Goal: Entertainment & Leisure: Consume media (video, audio)

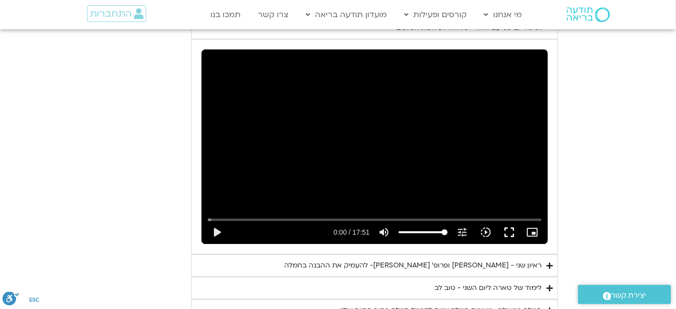
scroll to position [1019, 0]
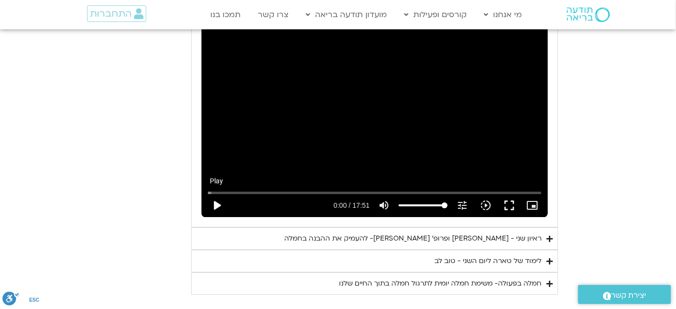
drag, startPoint x: 220, startPoint y: 191, endPoint x: 227, endPoint y: 184, distance: 10.0
click at [220, 194] on button "play_arrow" at bounding box center [216, 205] width 23 height 23
click at [214, 194] on button "pause" at bounding box center [216, 205] width 23 height 23
type input "313.511925"
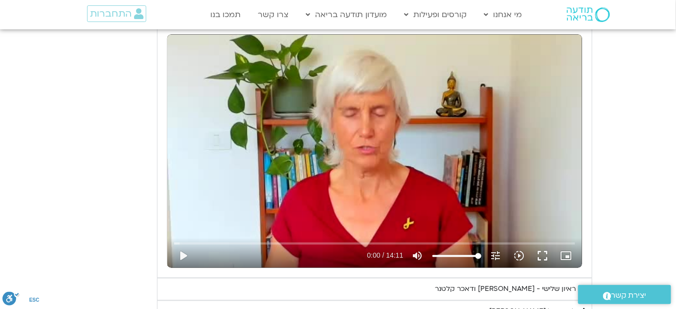
scroll to position [486, 0]
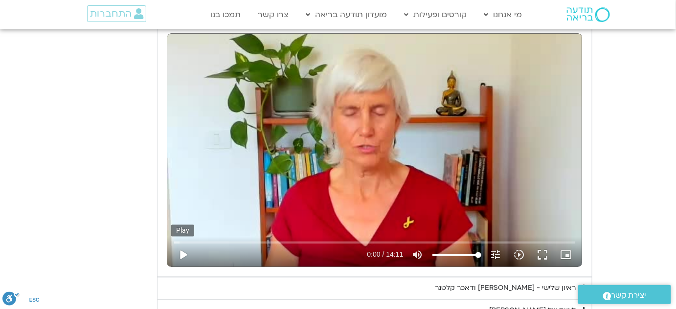
click at [178, 254] on button "play_arrow" at bounding box center [182, 254] width 23 height 23
click at [544, 248] on button "fullscreen" at bounding box center [542, 254] width 23 height 23
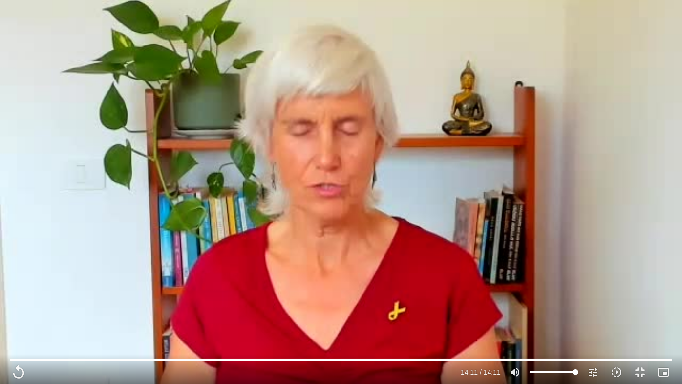
drag, startPoint x: 682, startPoint y: 28, endPoint x: 682, endPoint y: 0, distance: 27.9
click at [682, 2] on div "Skip Ad 1:27 replay 14:11 / 14:11 volume_up Mute tune Resolution Auto 240p slow…" at bounding box center [341, 192] width 682 height 384
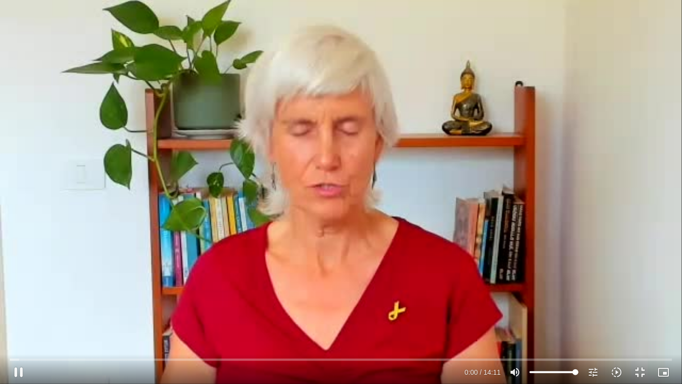
drag, startPoint x: 590, startPoint y: 293, endPoint x: 682, endPoint y: 315, distance: 93.9
click at [682, 315] on div "Skip Ad 1:27 pause 0:00 / 14:11 volume_up Mute tune Resolution Auto 240p slow_m…" at bounding box center [341, 192] width 682 height 384
type input "0.020987"
click at [637, 367] on button "fullscreen_exit" at bounding box center [640, 371] width 23 height 23
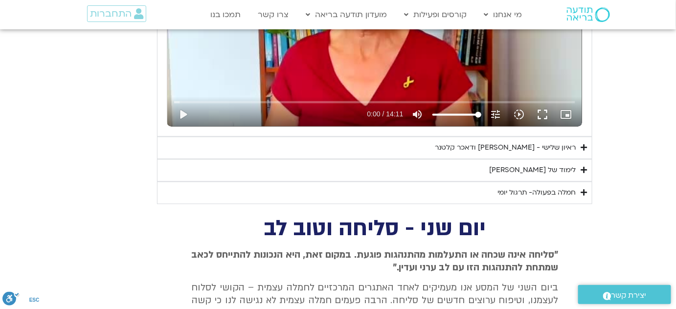
scroll to position [623, 0]
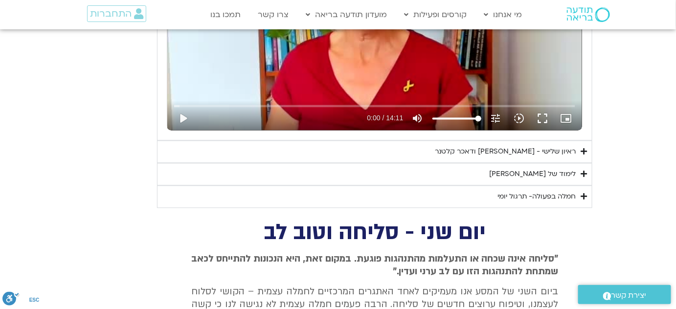
click at [547, 172] on div "לימוד של [PERSON_NAME]" at bounding box center [532, 174] width 87 height 12
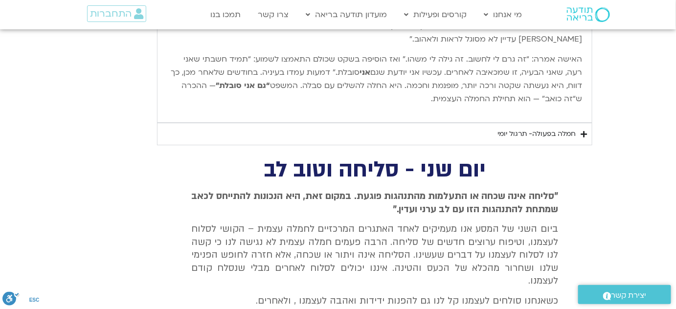
scroll to position [978, 0]
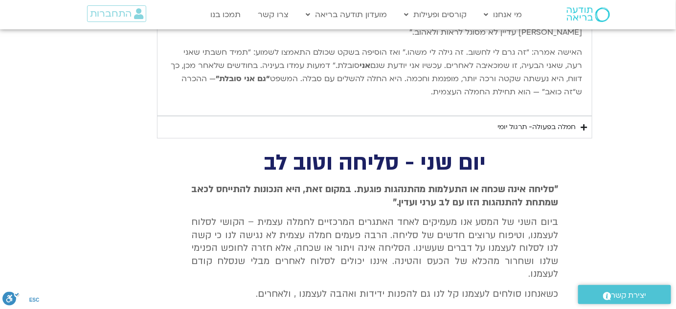
click at [572, 125] on div "חמלה בפעולה- תרגול יומי" at bounding box center [536, 127] width 78 height 12
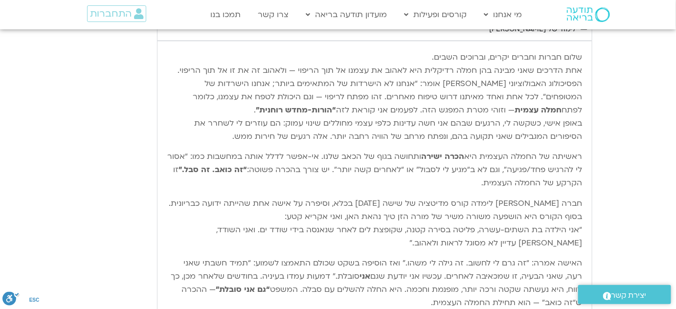
scroll to position [712, 0]
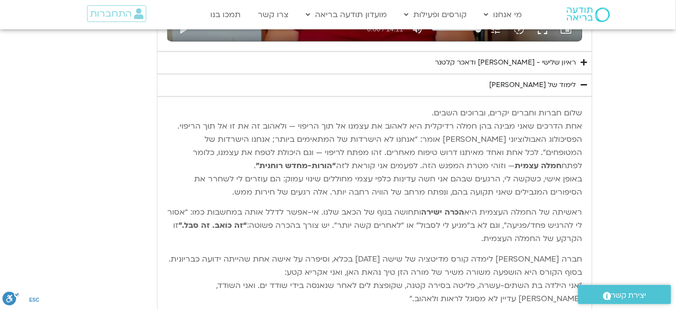
click at [545, 61] on div "ראיון שלישי - [PERSON_NAME] ודאכר קלטנר" at bounding box center [505, 63] width 141 height 12
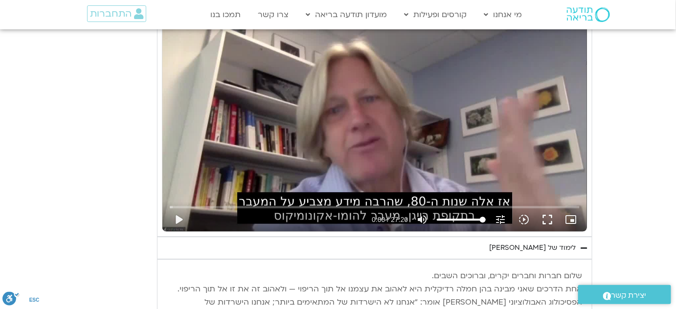
scroll to position [800, 0]
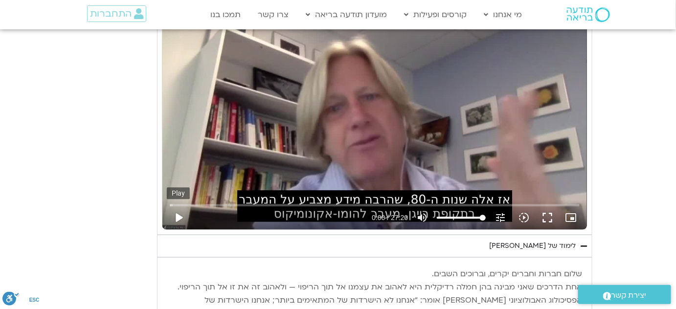
click at [176, 214] on button "play_arrow" at bounding box center [178, 217] width 23 height 23
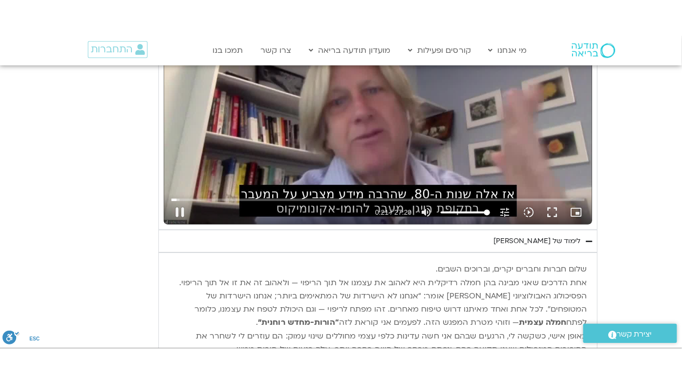
scroll to position [845, 0]
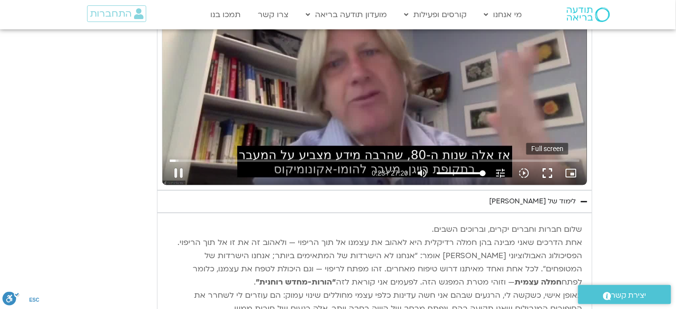
click at [545, 168] on button "fullscreen" at bounding box center [546, 172] width 23 height 23
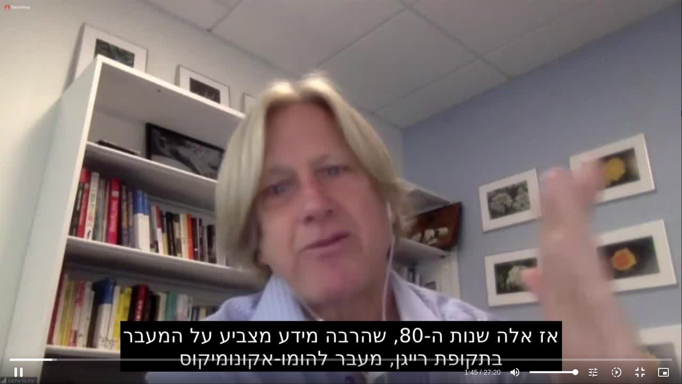
click at [246, 196] on div "Skip Ad 8:09 pause 1:45 / 27:20 volume_up Mute tune Resolution Auto 720p slow_m…" at bounding box center [341, 192] width 682 height 384
click at [93, 131] on div "Skip Ad 8:09 play_arrow 1:45 / 27:20 volume_up Mute tune Resolution Auto 720p s…" at bounding box center [341, 192] width 682 height 384
click at [78, 119] on div "Skip Ad 8:09 pause 1:51 / 27:20 volume_up Mute tune Resolution Auto 720p slow_m…" at bounding box center [341, 192] width 682 height 384
click at [20, 367] on button "play_arrow" at bounding box center [18, 371] width 23 height 23
click at [19, 366] on button "pause" at bounding box center [18, 371] width 23 height 23
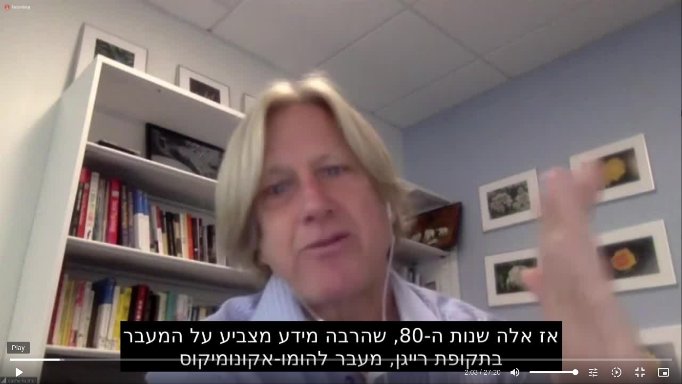
click at [18, 366] on button "play_arrow" at bounding box center [18, 371] width 23 height 23
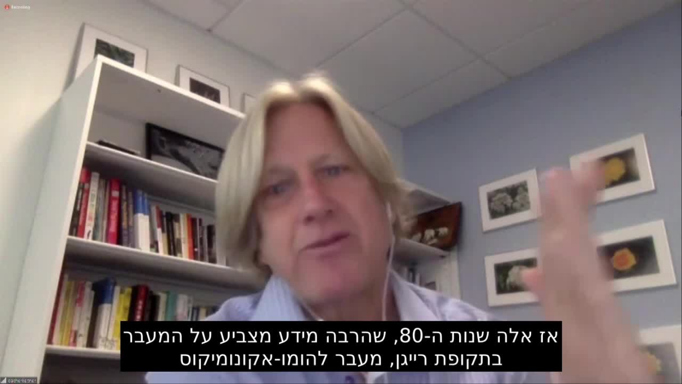
click at [18, 366] on button "pause" at bounding box center [18, 371] width 23 height 23
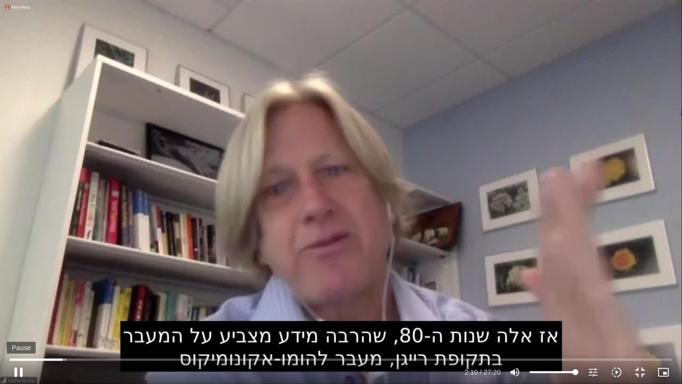
click at [16, 371] on button "pause" at bounding box center [18, 371] width 23 height 23
click at [21, 367] on button "play_arrow" at bounding box center [18, 371] width 23 height 23
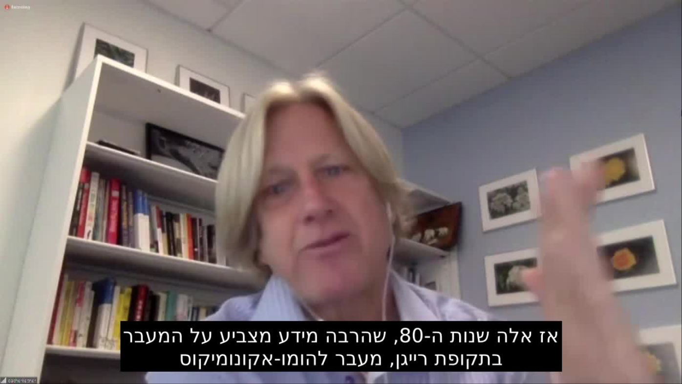
click at [21, 367] on button "pause" at bounding box center [18, 371] width 23 height 23
click at [16, 370] on button "pause" at bounding box center [18, 371] width 23 height 23
click at [22, 371] on button "pause" at bounding box center [18, 371] width 23 height 23
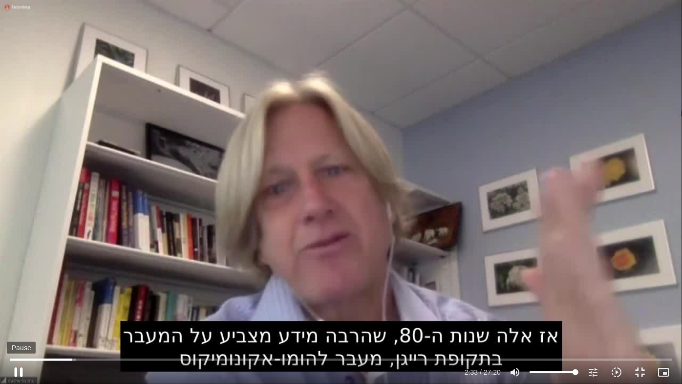
click at [19, 370] on button "pause" at bounding box center [18, 371] width 23 height 23
click at [16, 371] on button "play_arrow" at bounding box center [18, 371] width 23 height 23
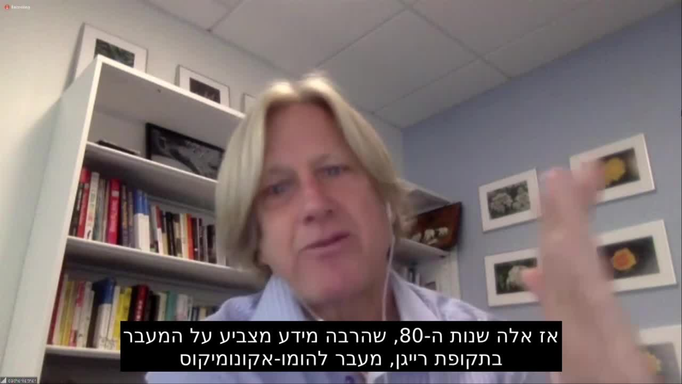
click at [16, 371] on button "pause" at bounding box center [18, 371] width 23 height 23
click at [18, 372] on button "pause" at bounding box center [18, 371] width 23 height 23
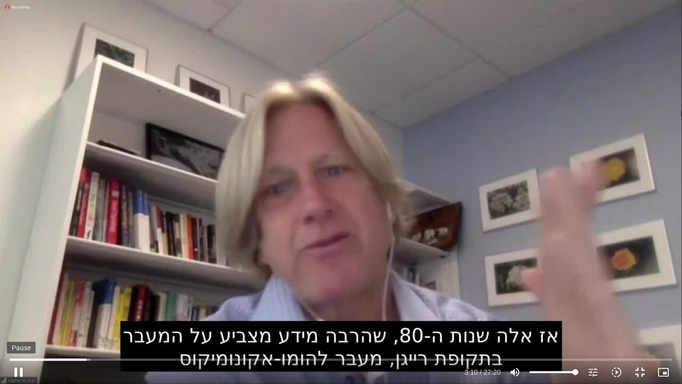
click at [20, 368] on button "pause" at bounding box center [18, 371] width 23 height 23
type input "190.617302"
